Goal: Navigation & Orientation: Find specific page/section

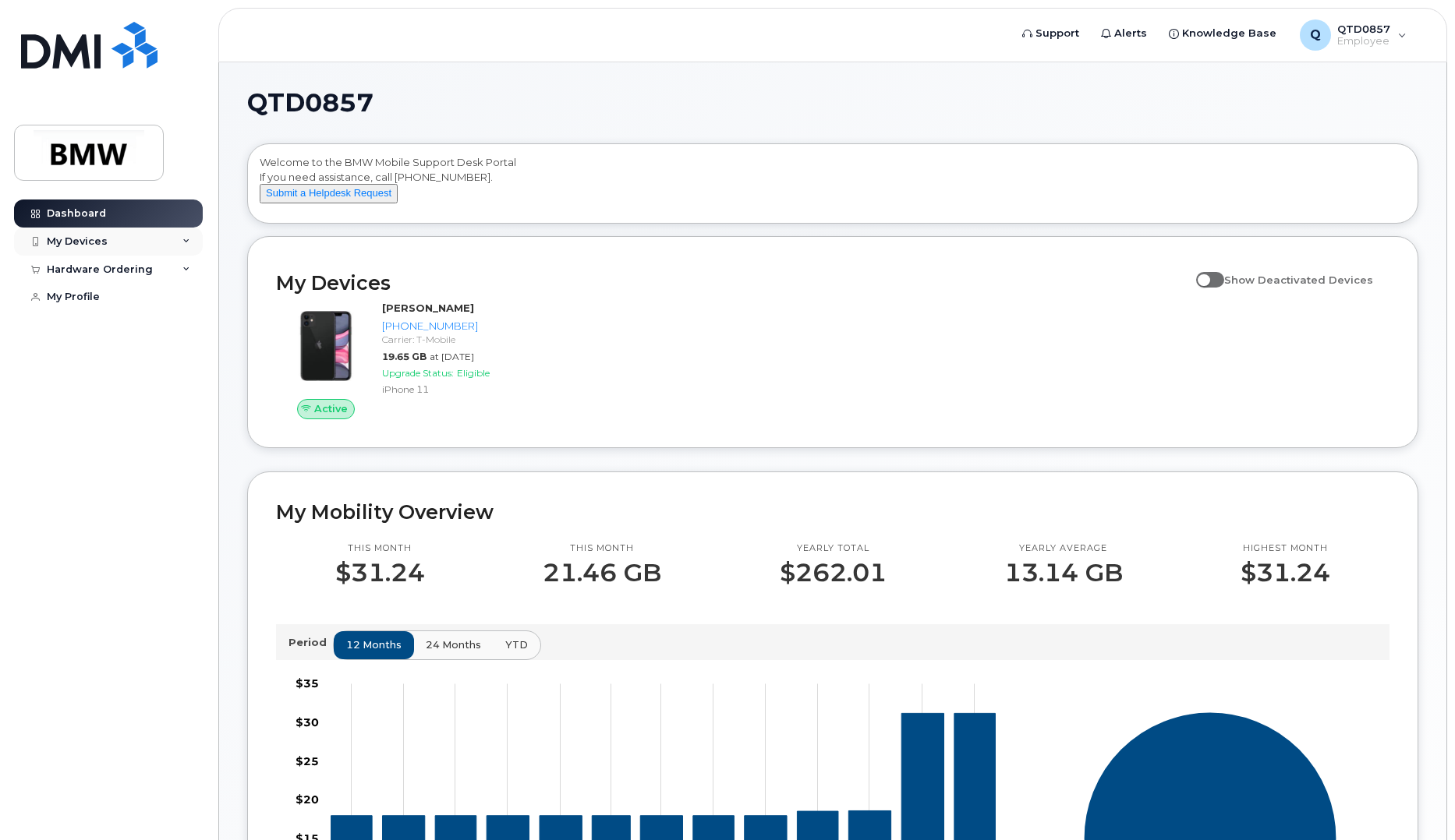
click at [185, 238] on icon at bounding box center [186, 241] width 8 height 8
click at [193, 367] on div "Hardware Ordering" at bounding box center [108, 354] width 189 height 28
click at [1072, 33] on span "Support" at bounding box center [1057, 33] width 44 height 15
click at [1145, 31] on span "Alerts" at bounding box center [1130, 33] width 32 height 15
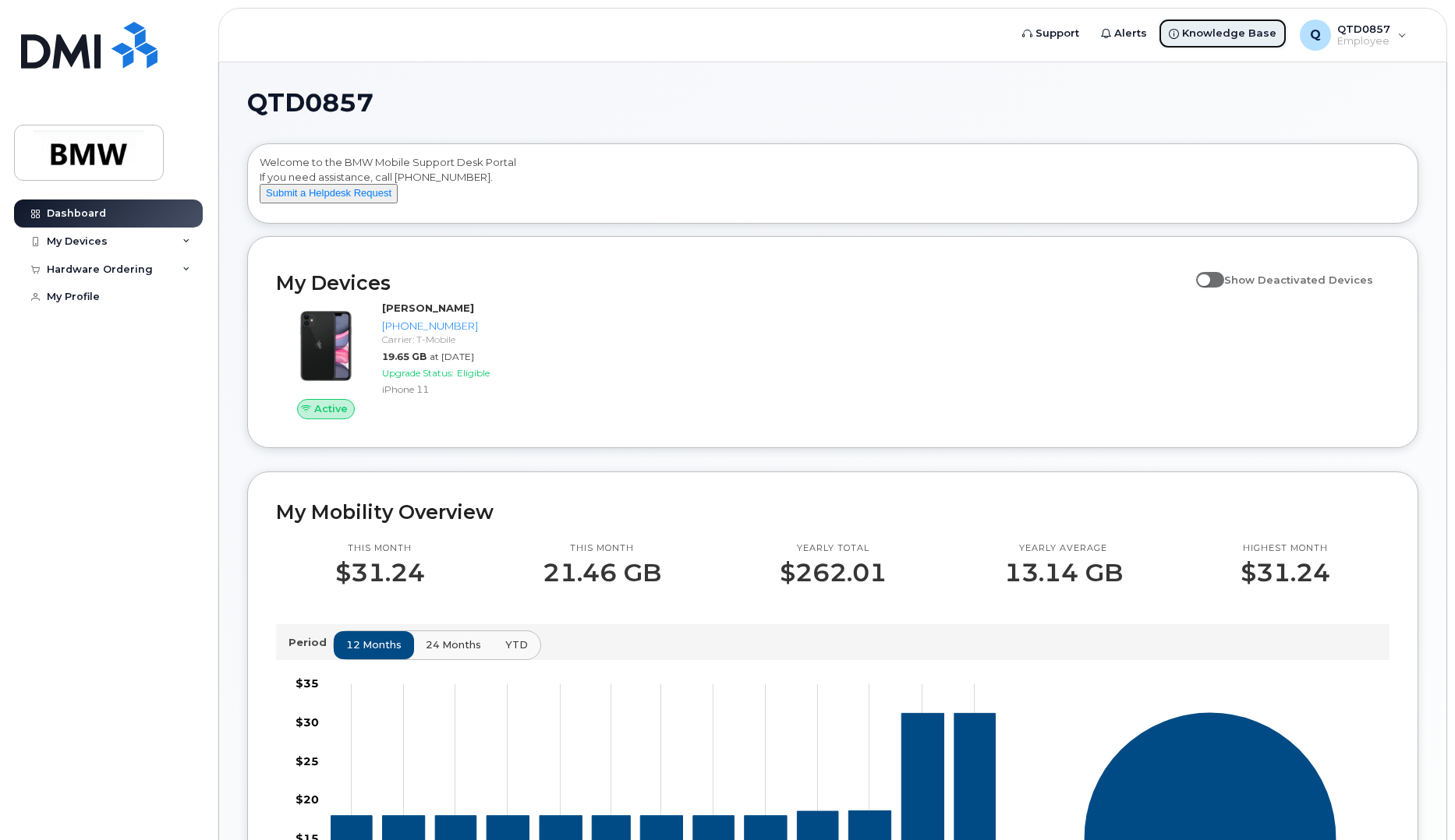
click at [1232, 39] on span "Knowledge Base" at bounding box center [1229, 33] width 94 height 15
click at [102, 243] on div "My Devices" at bounding box center [77, 241] width 61 height 13
